Goal: Task Accomplishment & Management: Manage account settings

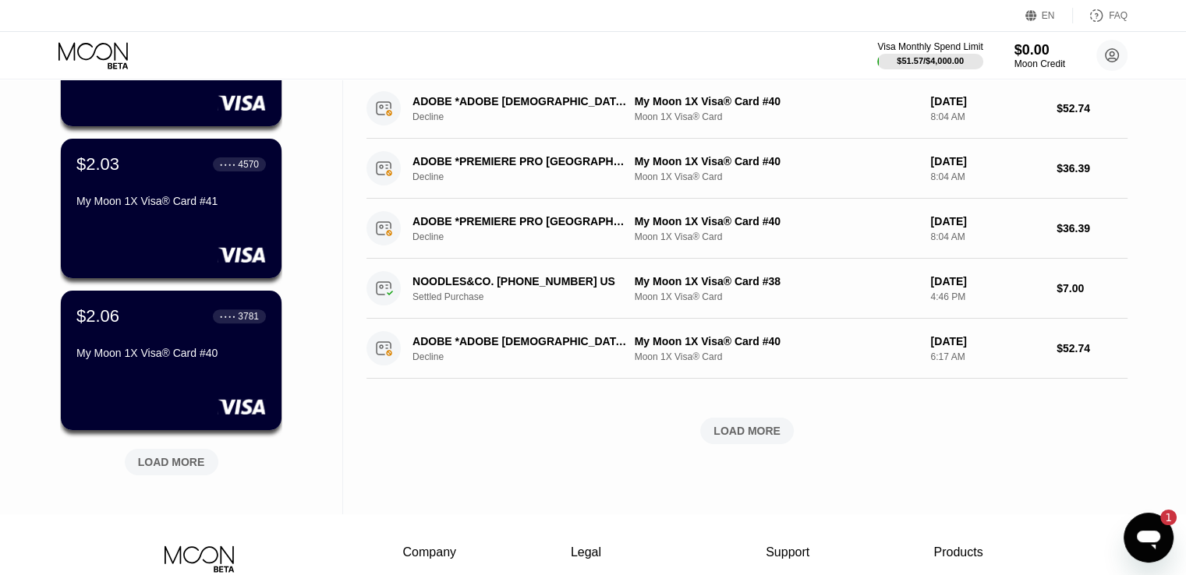
scroll to position [515, 0]
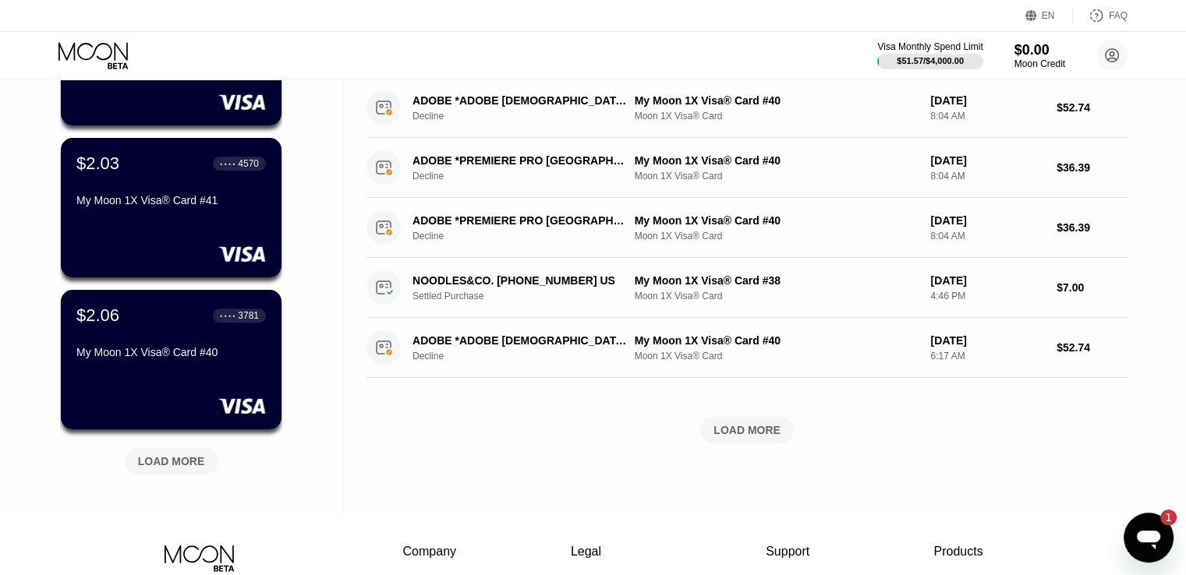
click at [140, 469] on div "LOAD MORE" at bounding box center [171, 462] width 67 height 14
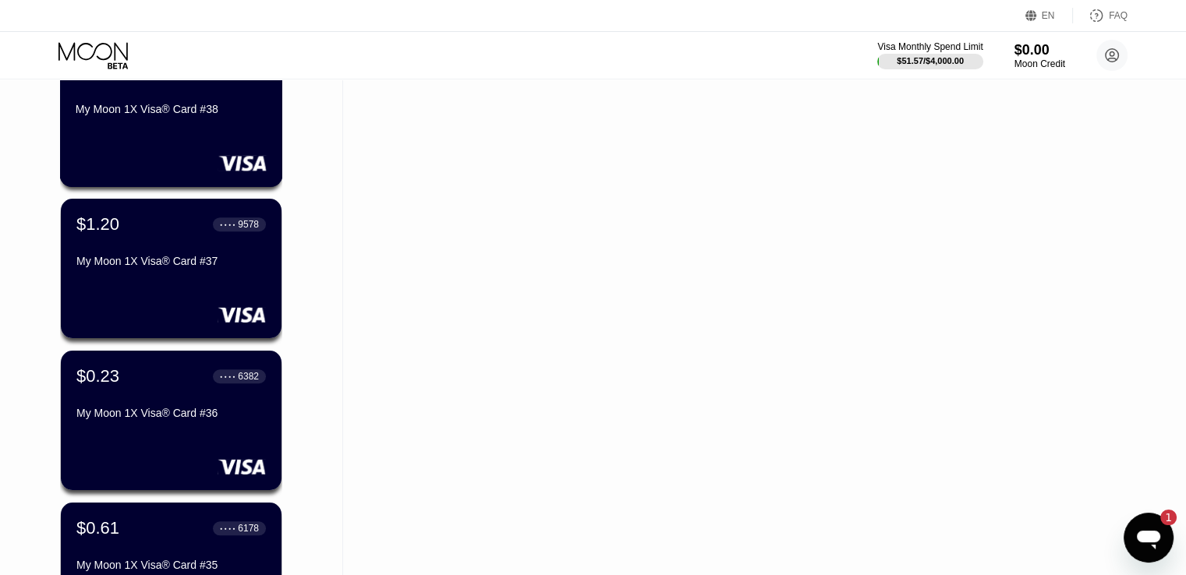
scroll to position [1003, 0]
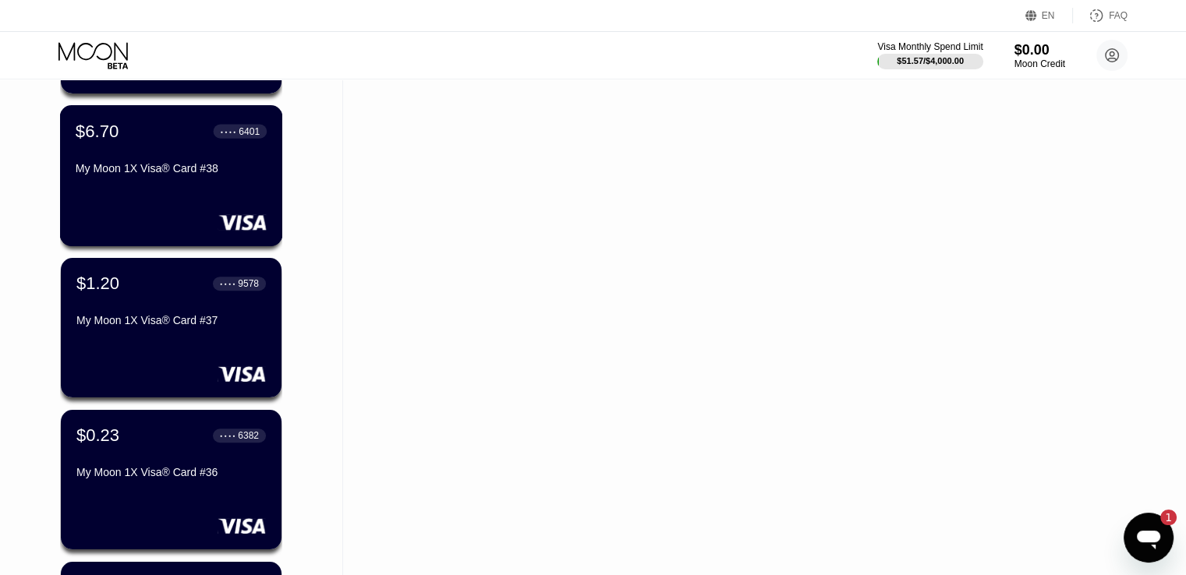
click at [205, 200] on div "$6.70 ● ● ● ● 6401 My Moon 1X Visa® Card #38" at bounding box center [171, 175] width 223 height 141
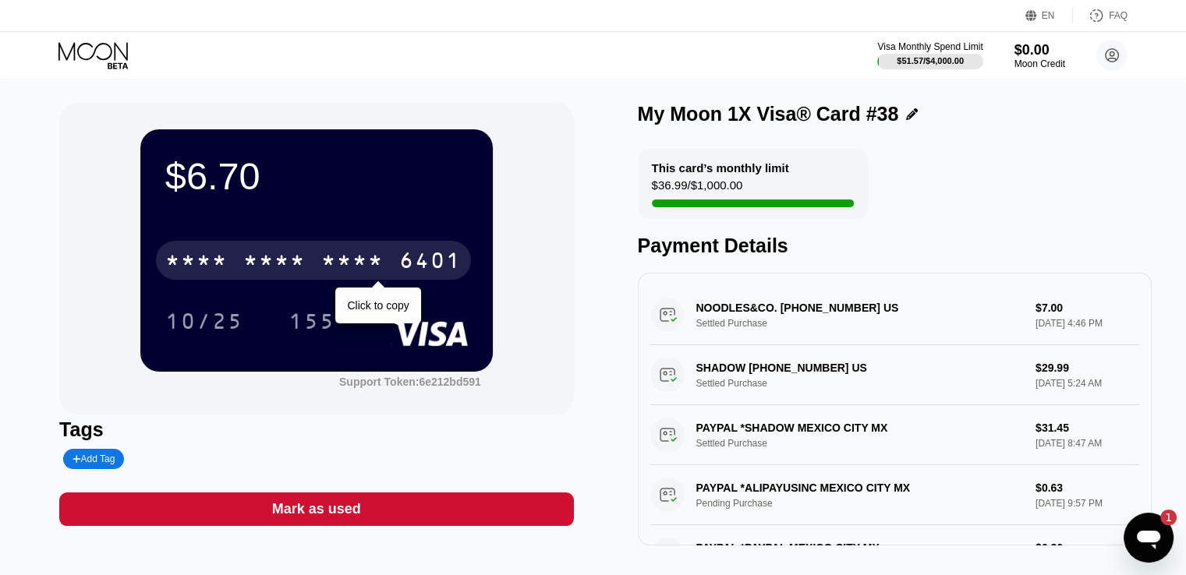
click at [434, 280] on div "* * * * * * * * * * * * 6401" at bounding box center [313, 260] width 315 height 39
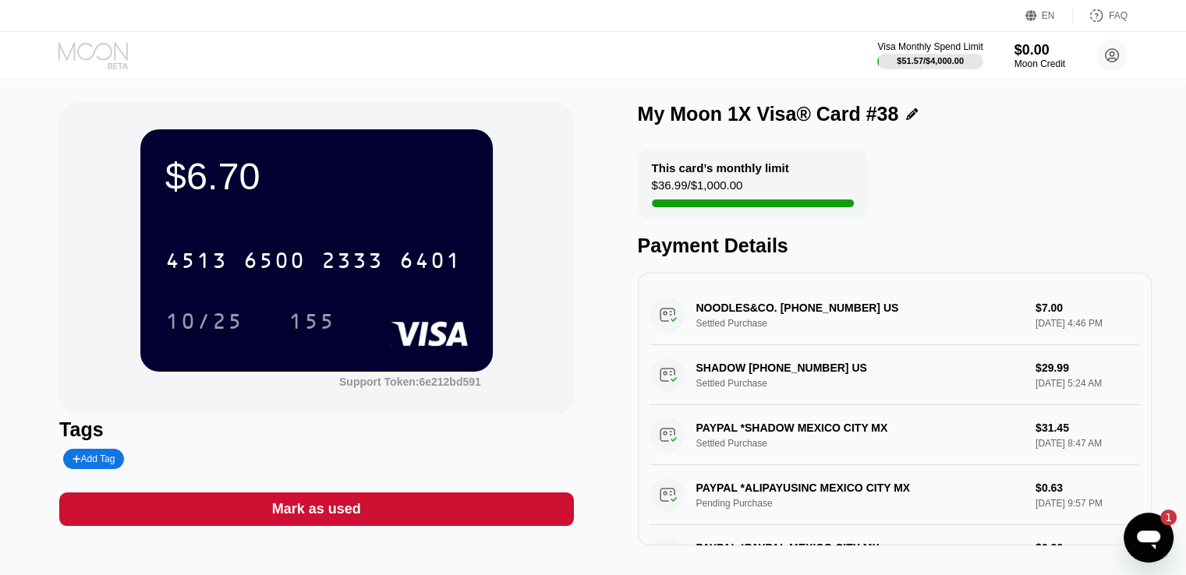
click at [114, 57] on icon at bounding box center [94, 55] width 73 height 27
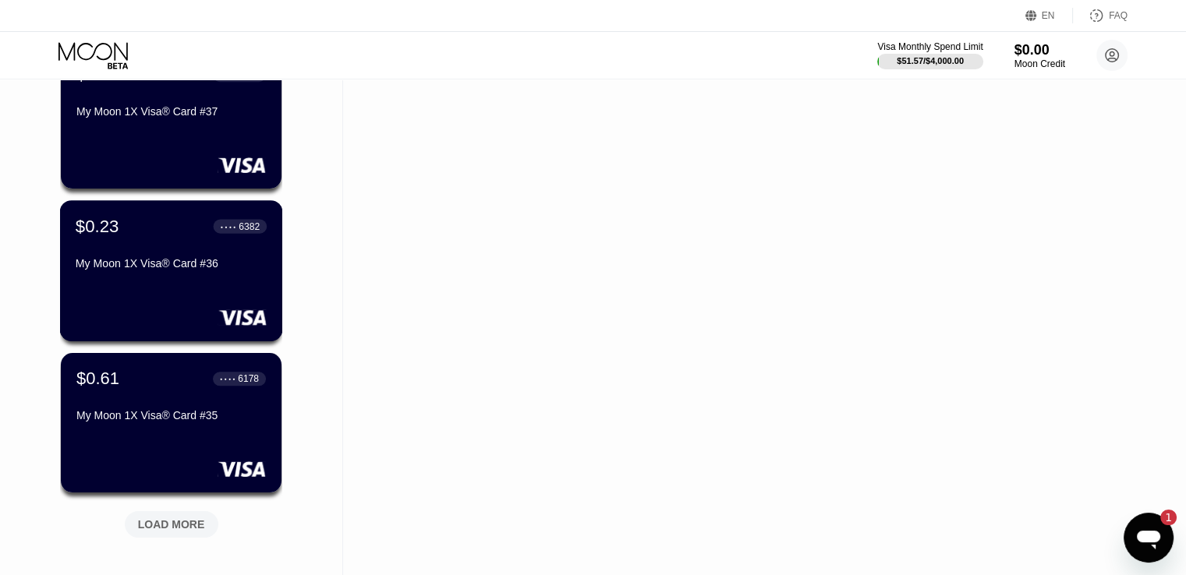
scroll to position [1215, 0]
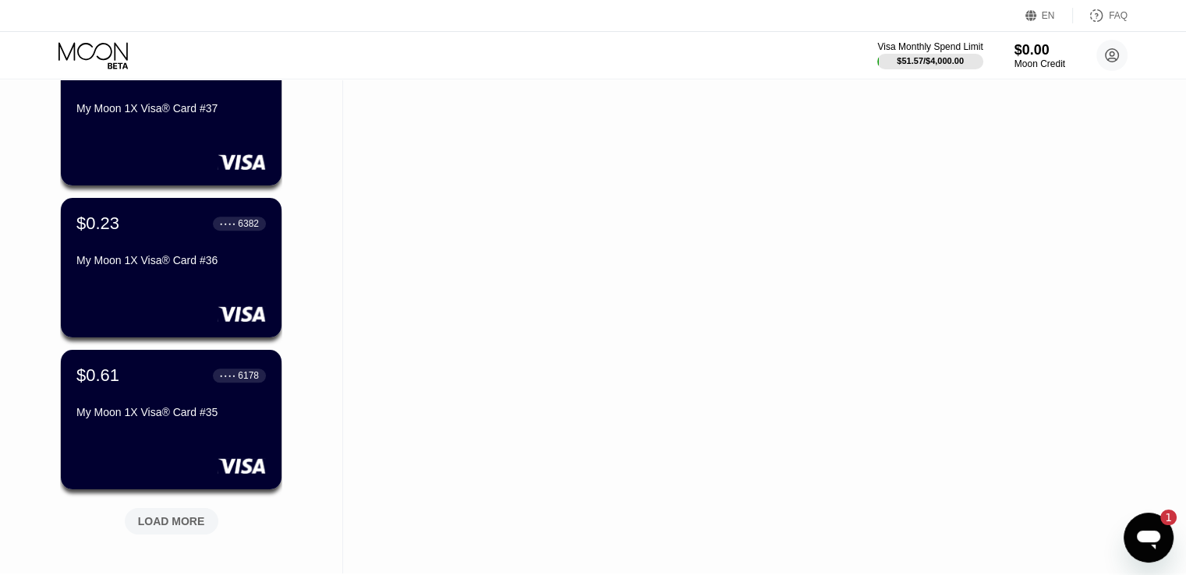
click at [158, 513] on div "LOAD MORE" at bounding box center [172, 521] width 94 height 27
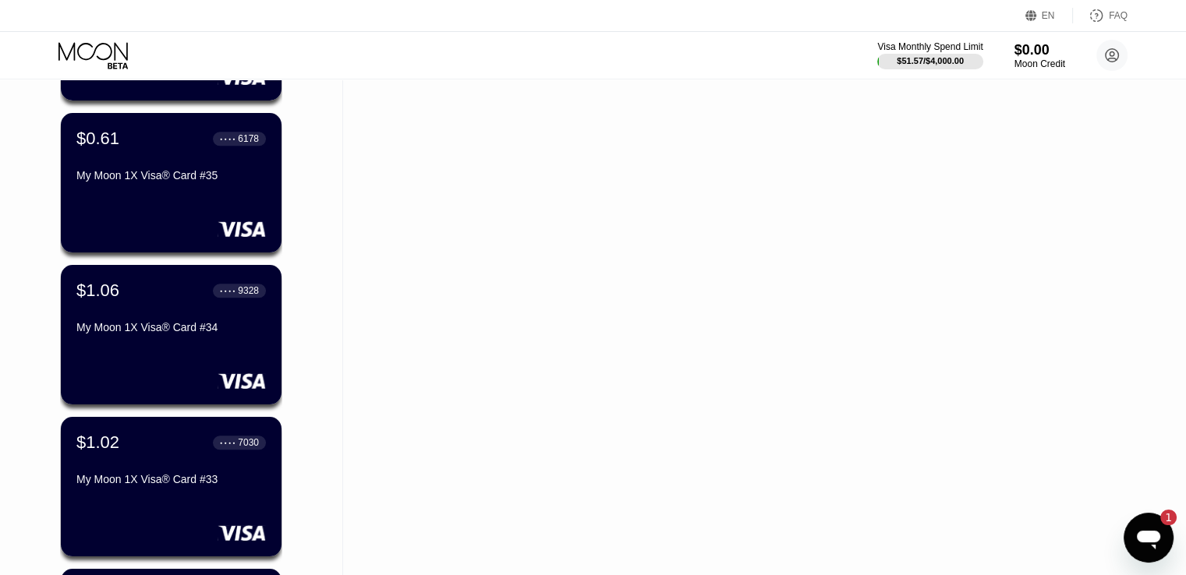
scroll to position [1940, 0]
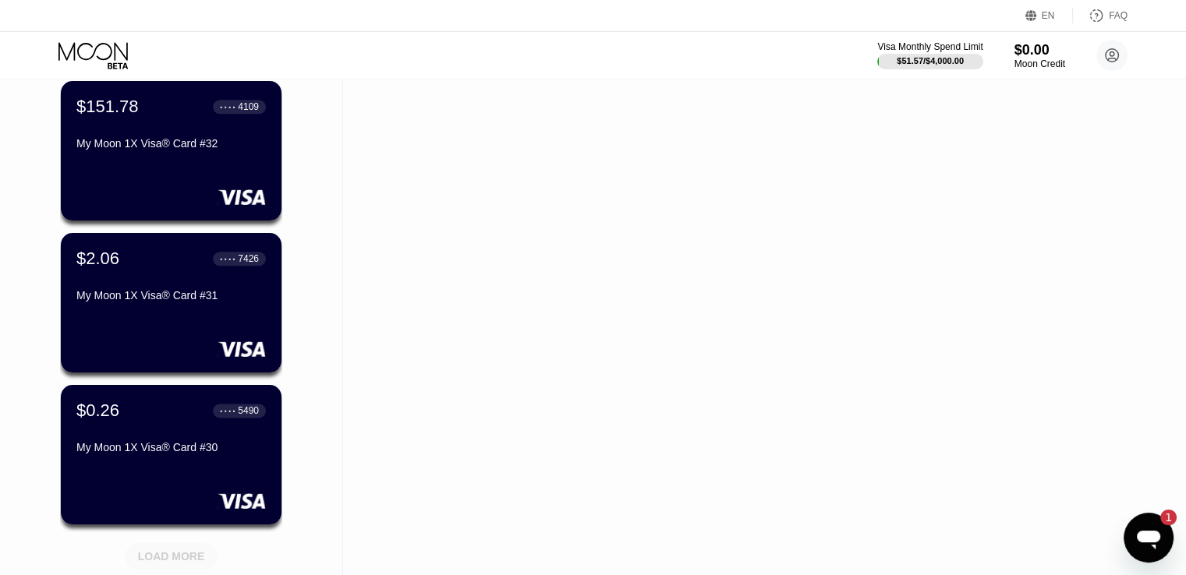
click at [146, 550] on div "LOAD MORE" at bounding box center [171, 557] width 67 height 14
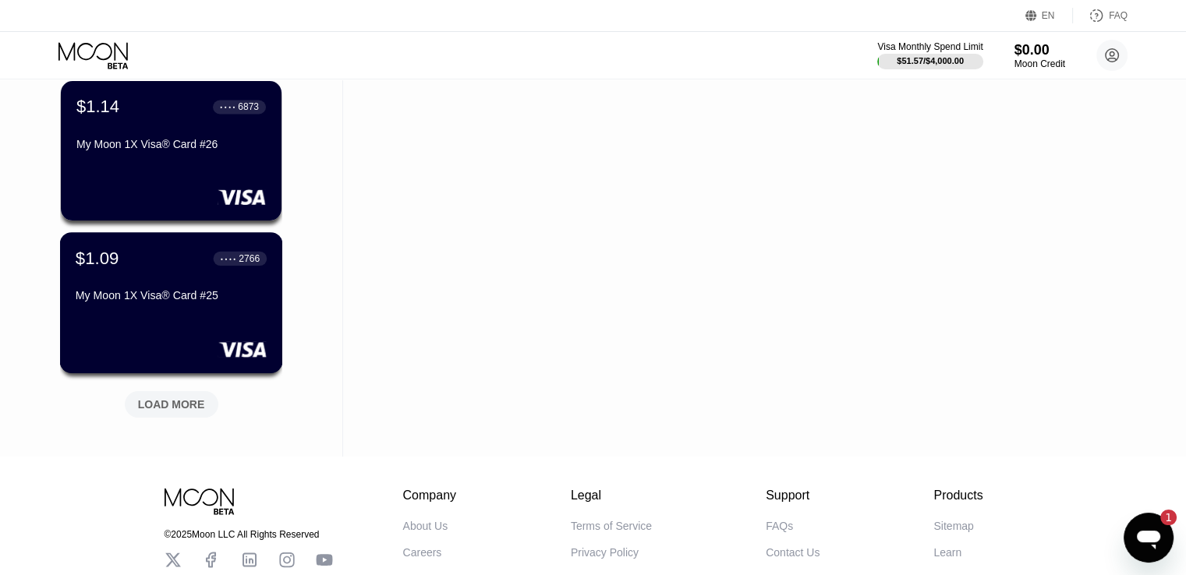
scroll to position [2902, 0]
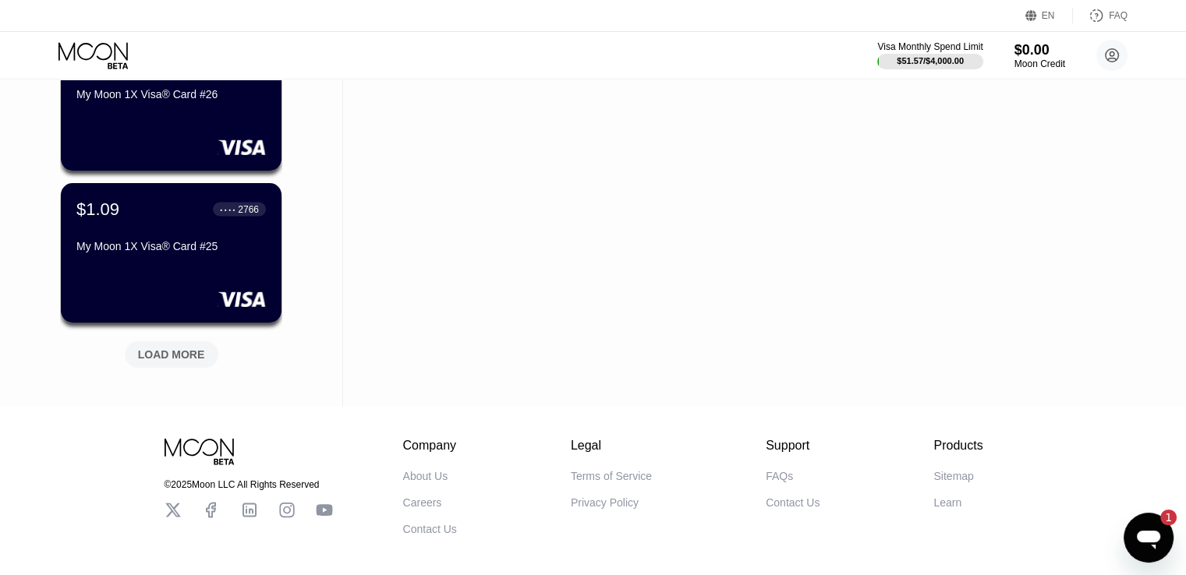
click at [158, 366] on div "LOAD MORE" at bounding box center [172, 355] width 94 height 27
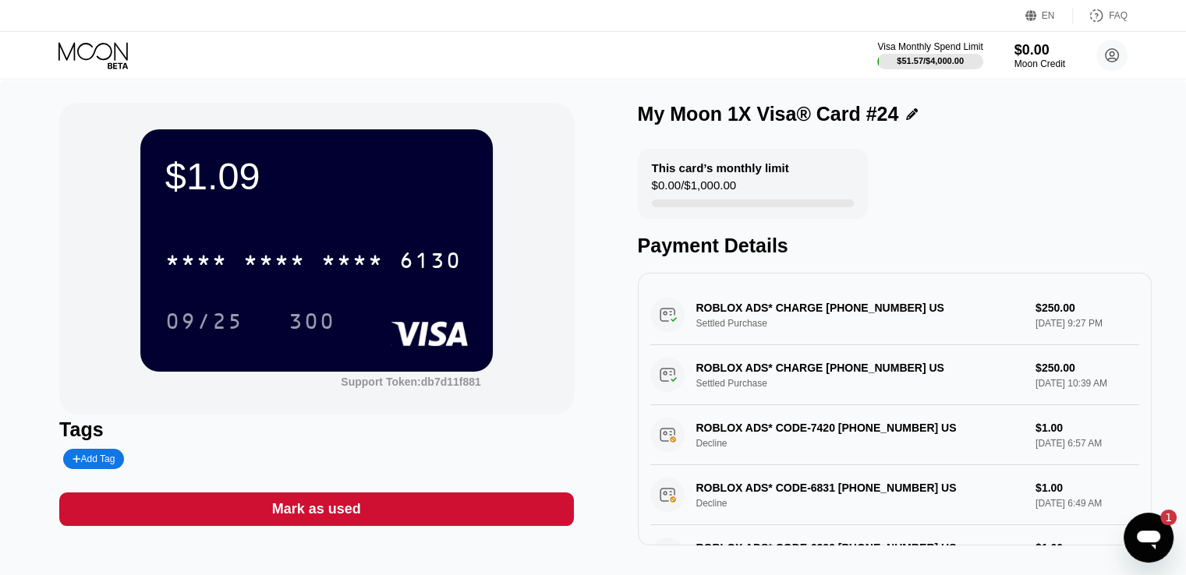
click at [94, 57] on icon at bounding box center [94, 55] width 73 height 27
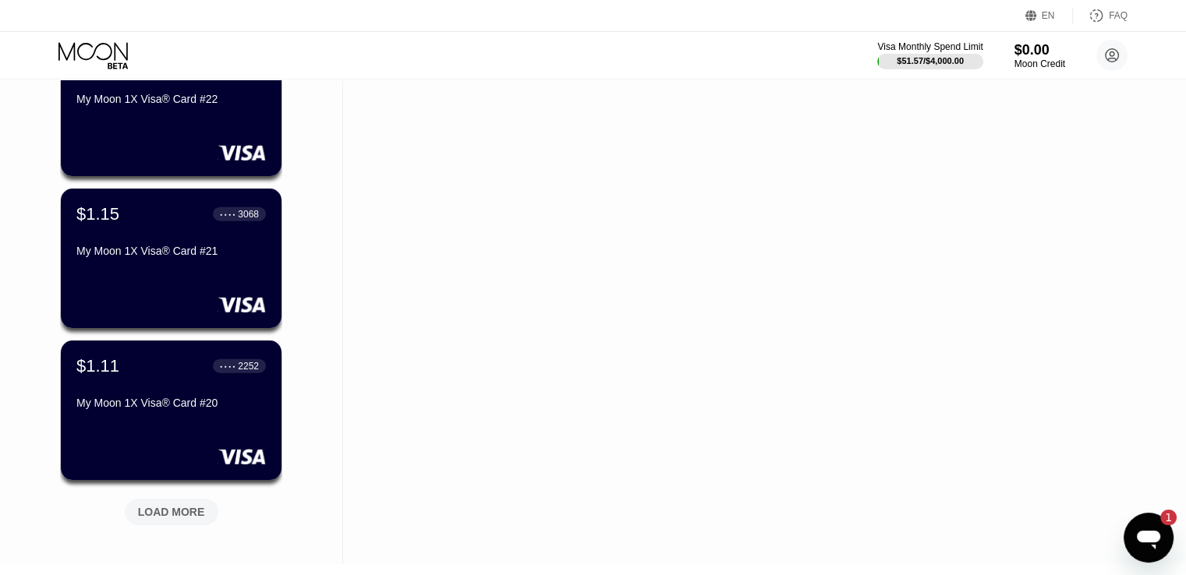
scroll to position [3518, 0]
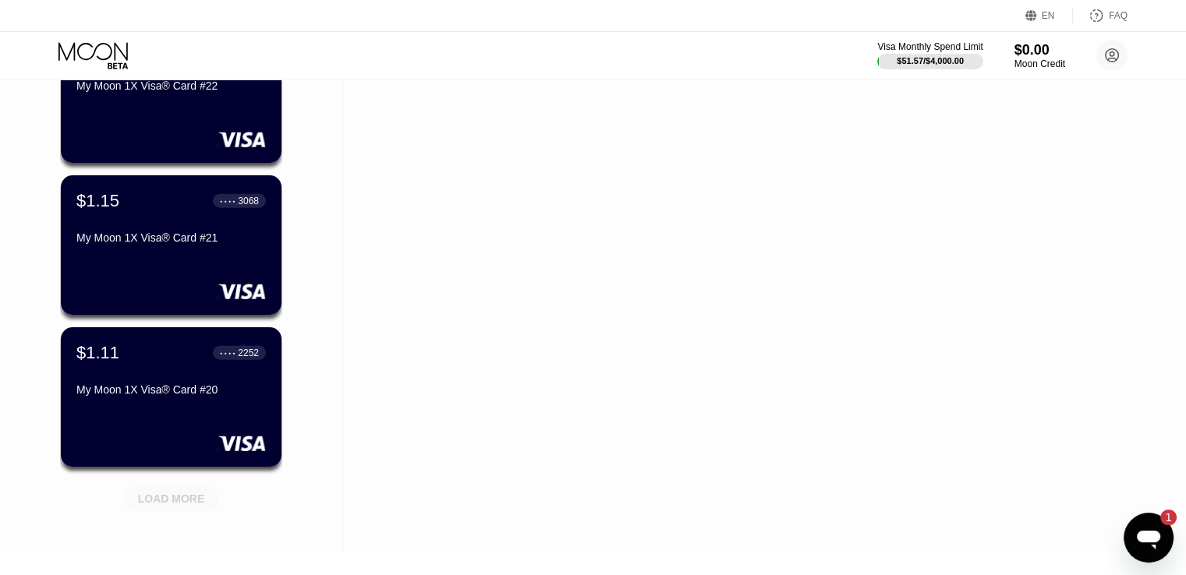
click at [169, 505] on div "LOAD MORE" at bounding box center [171, 499] width 67 height 14
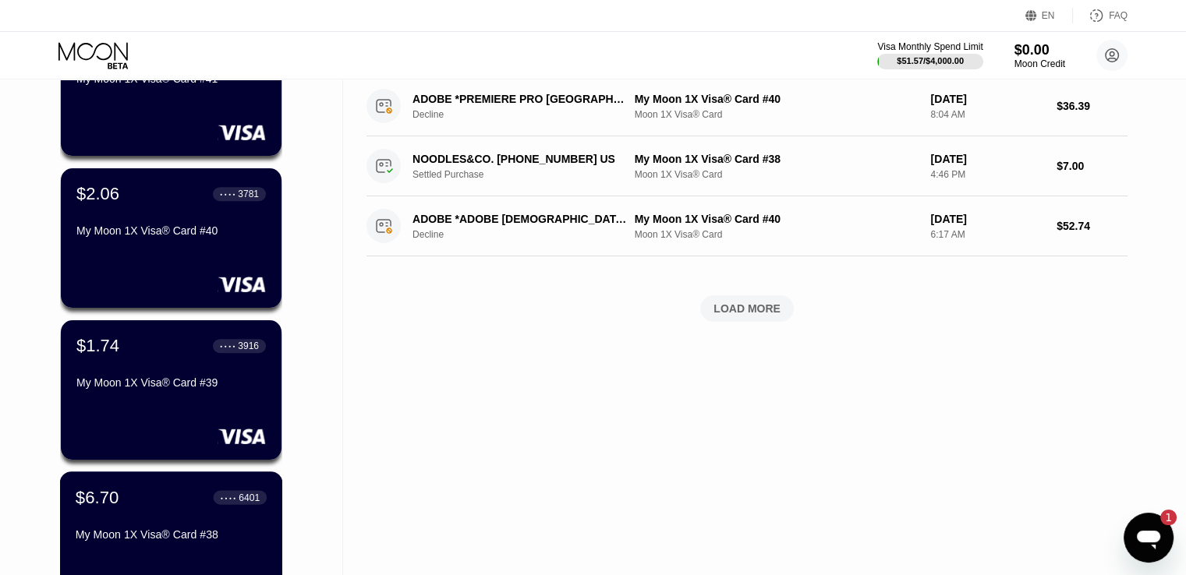
scroll to position [635, 0]
drag, startPoint x: 134, startPoint y: 543, endPoint x: 714, endPoint y: 62, distance: 753.6
click at [134, 542] on div "My Moon 1X Visa® Card #38" at bounding box center [171, 535] width 191 height 12
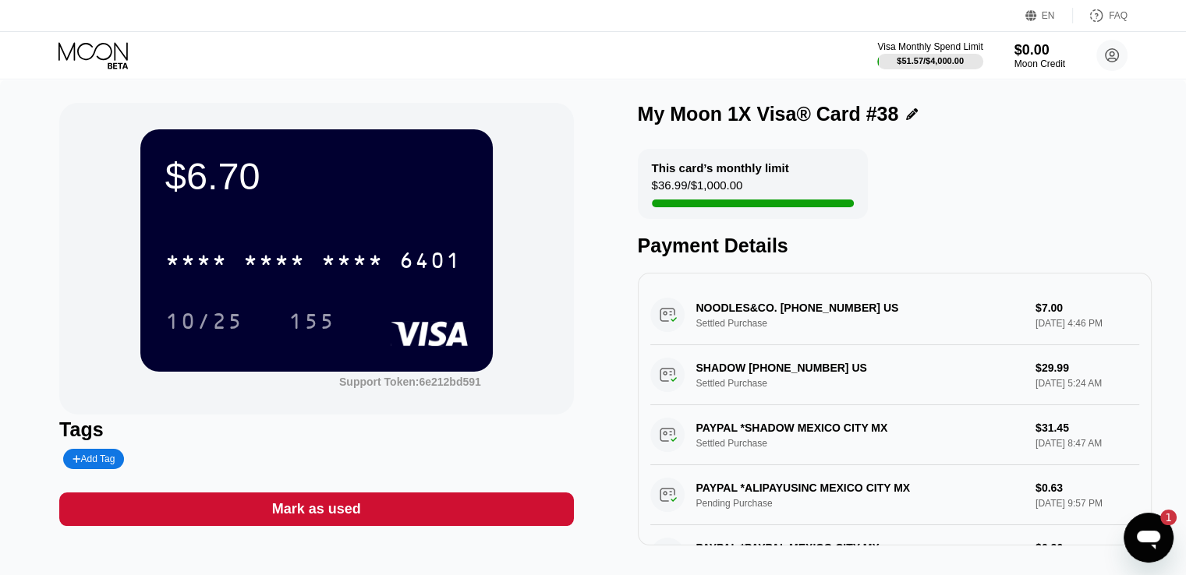
click at [100, 43] on icon at bounding box center [94, 55] width 73 height 27
